Goal: Browse casually: Explore the website without a specific task or goal

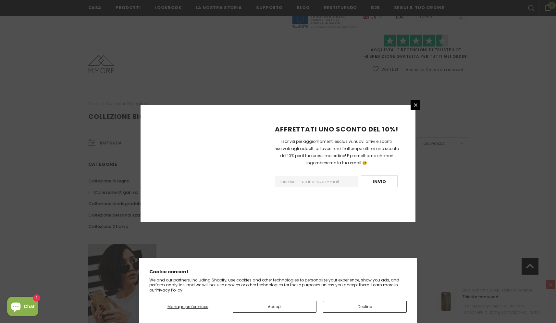
scroll to position [342, 0]
